Goal: Find specific page/section: Find specific page/section

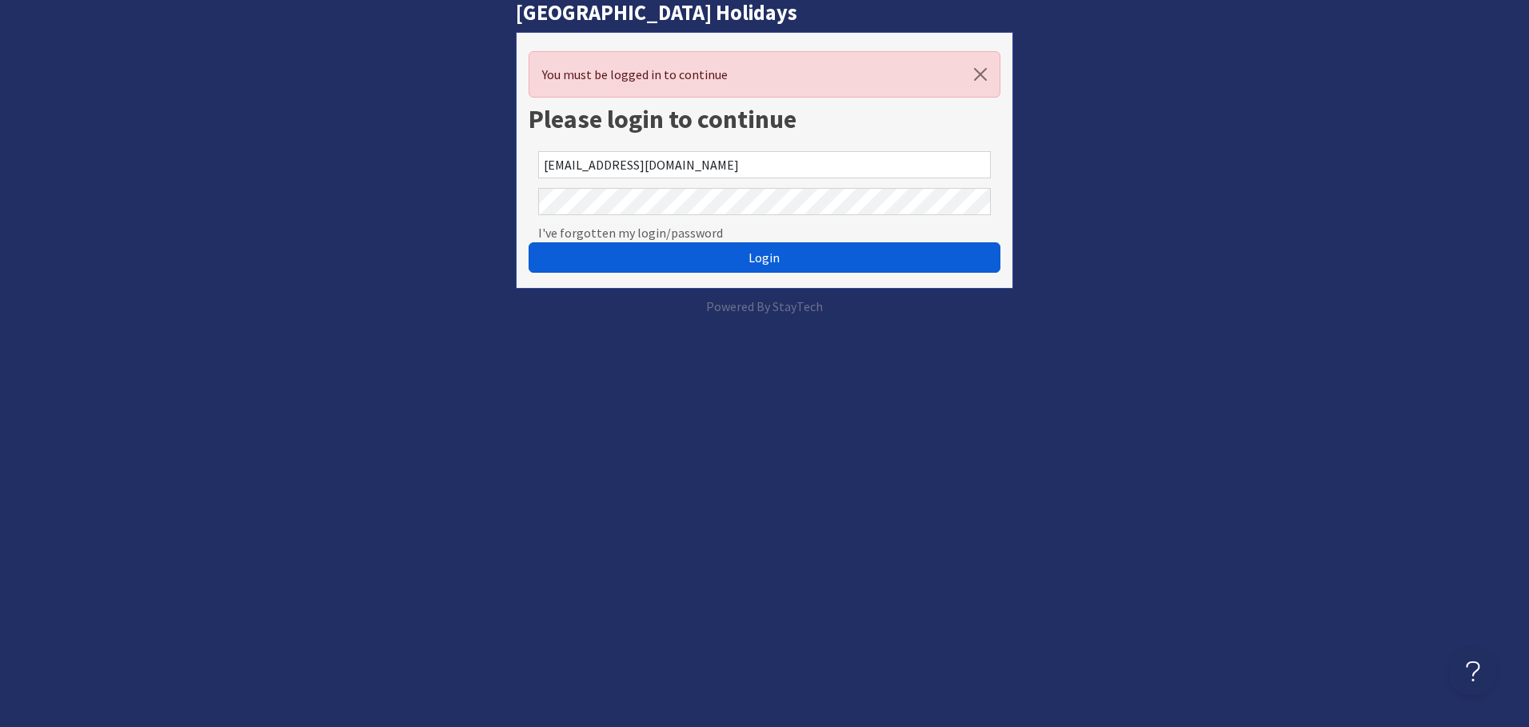
click at [748, 261] on button "Login" at bounding box center [764, 257] width 471 height 30
